Goal: Task Accomplishment & Management: Use online tool/utility

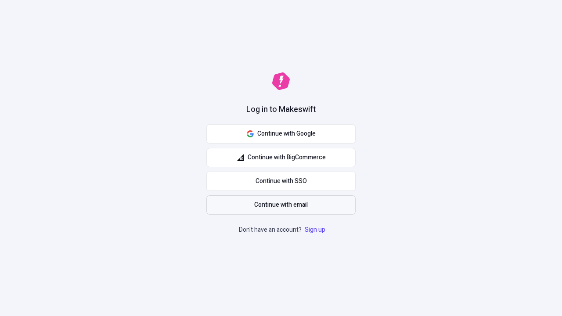
click at [281, 205] on span "Continue with email" at bounding box center [281, 205] width 54 height 10
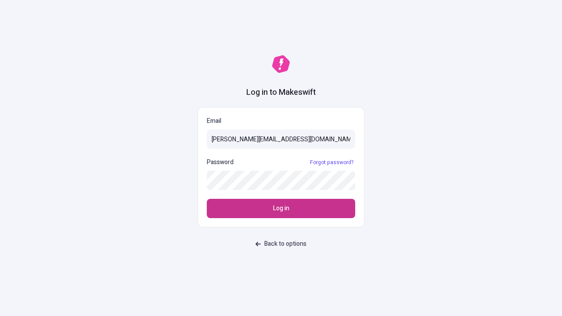
click at [281, 209] on span "Log in" at bounding box center [281, 209] width 16 height 10
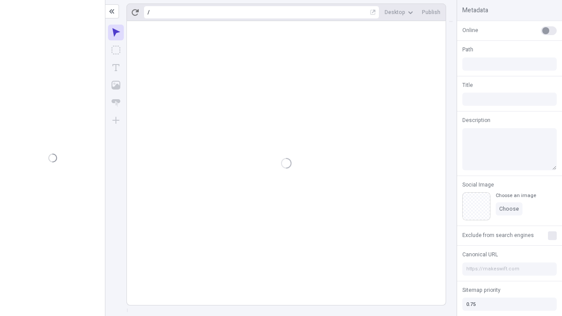
type input "/deep-link-acidus"
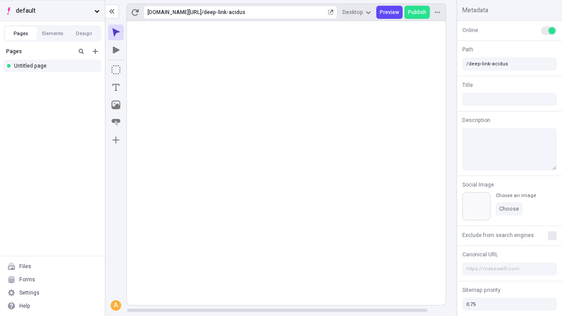
click at [52, 11] on span "default" at bounding box center [53, 11] width 75 height 10
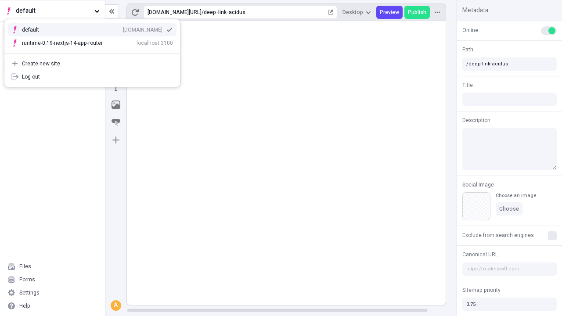
click at [123, 28] on div "qee9k4dy7d.staging.makeswift.site" at bounding box center [143, 29] width 40 height 7
click at [95, 51] on icon "Add new" at bounding box center [95, 51] width 5 height 5
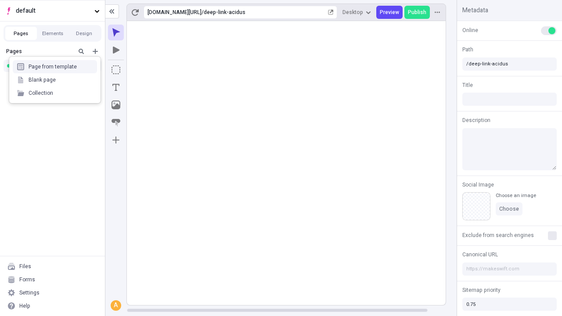
click at [55, 80] on div "Blank page" at bounding box center [55, 79] width 84 height 13
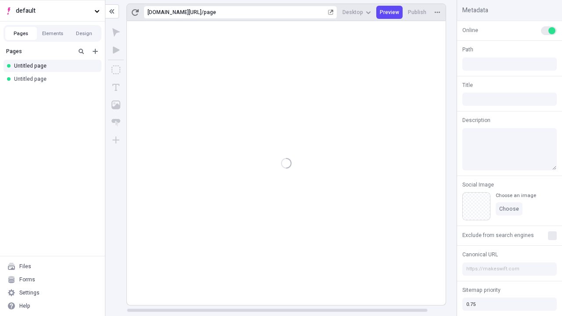
type input "/page"
